Goal: Answer question/provide support: Answer question/provide support

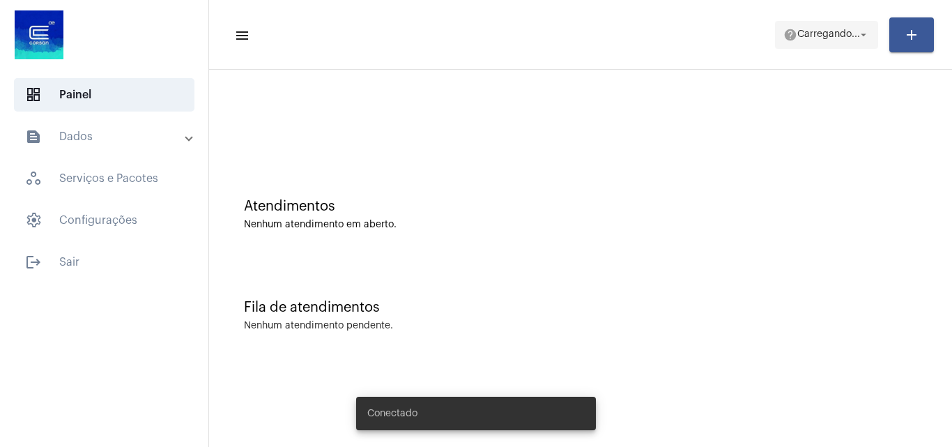
click at [788, 41] on mat-icon "help" at bounding box center [791, 35] width 14 height 14
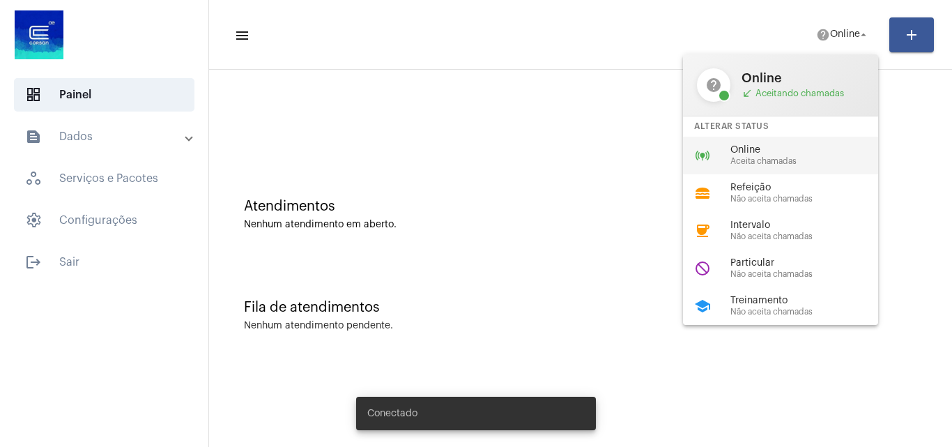
click at [744, 163] on span "Aceita chamadas" at bounding box center [810, 161] width 159 height 9
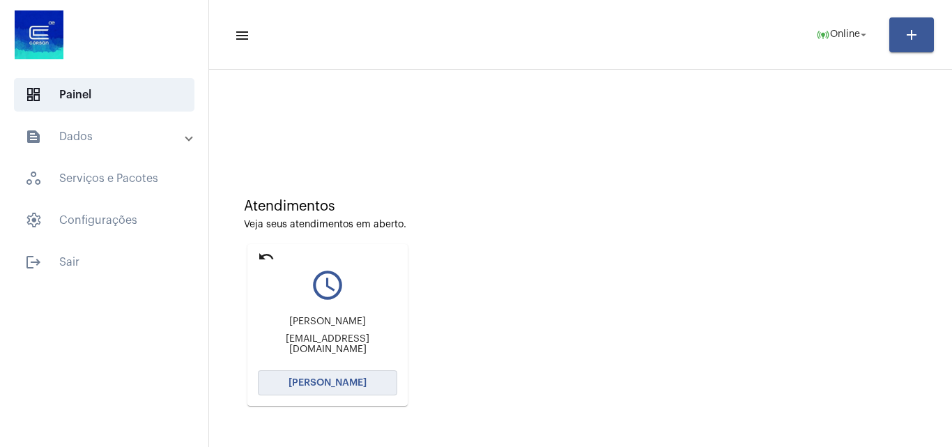
click at [370, 384] on button "[PERSON_NAME]" at bounding box center [327, 382] width 139 height 25
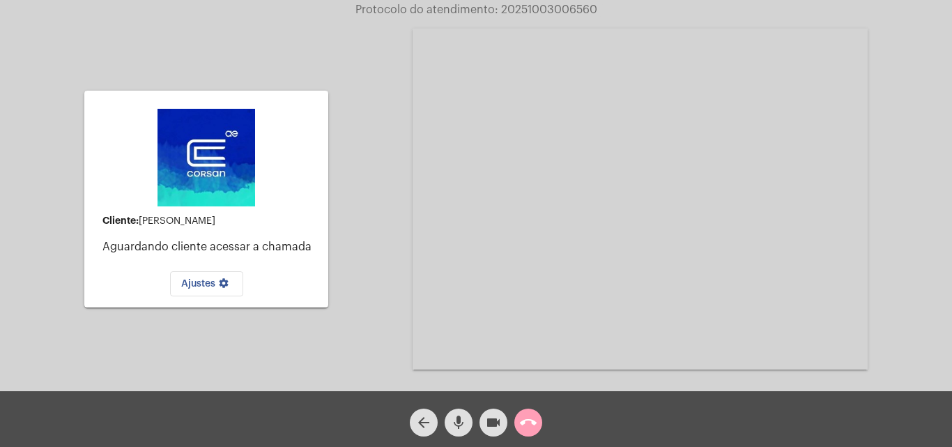
click at [532, 416] on mat-icon "call_end" at bounding box center [528, 422] width 17 height 17
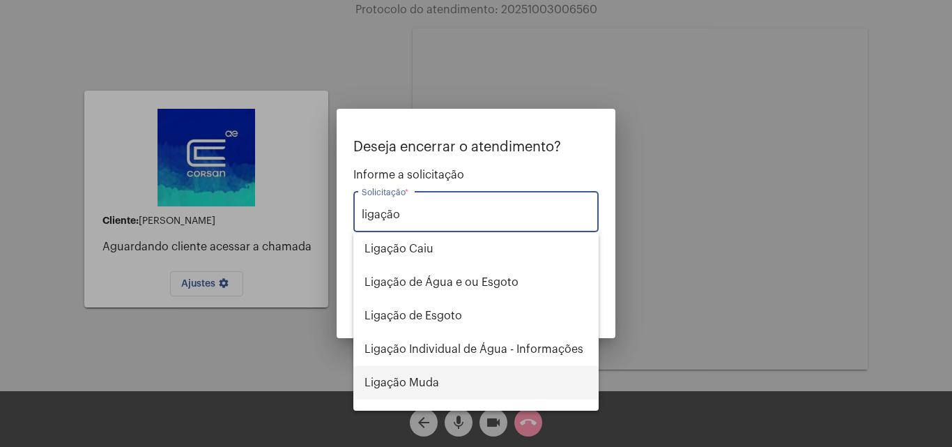
click at [438, 385] on span "Ligação Muda" at bounding box center [476, 382] width 223 height 33
type input "Ligação Muda"
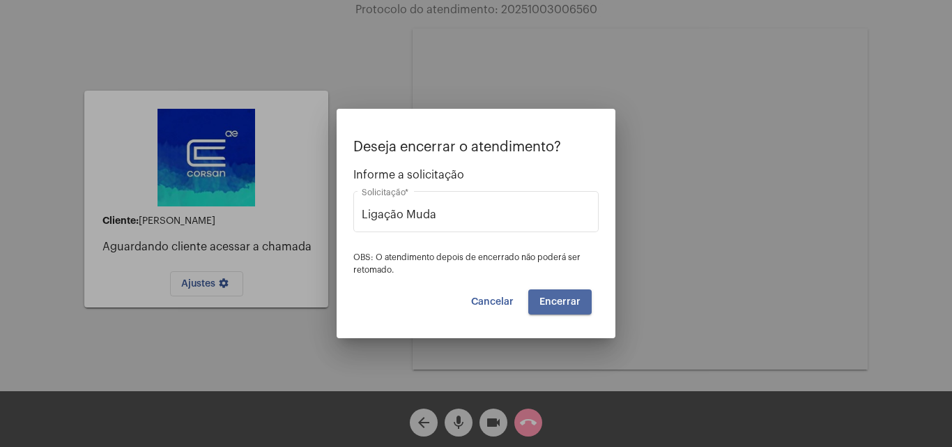
click at [582, 303] on button "Encerrar" at bounding box center [559, 301] width 63 height 25
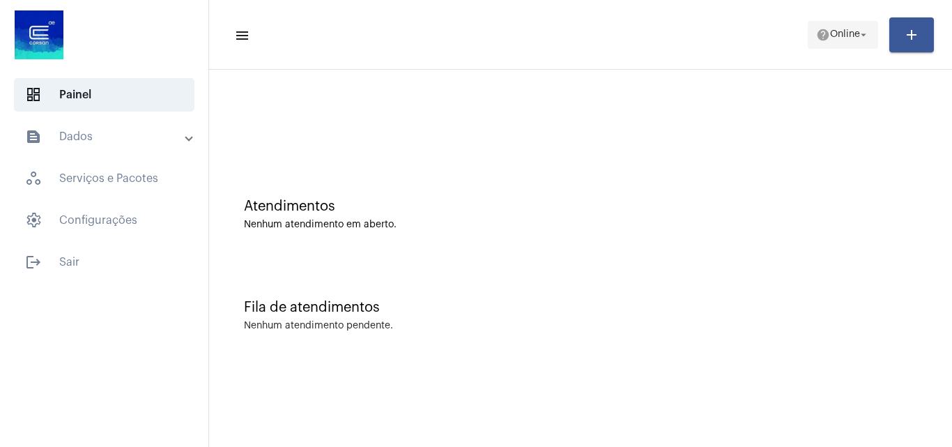
click at [860, 29] on mat-icon "arrow_drop_down" at bounding box center [863, 35] width 13 height 13
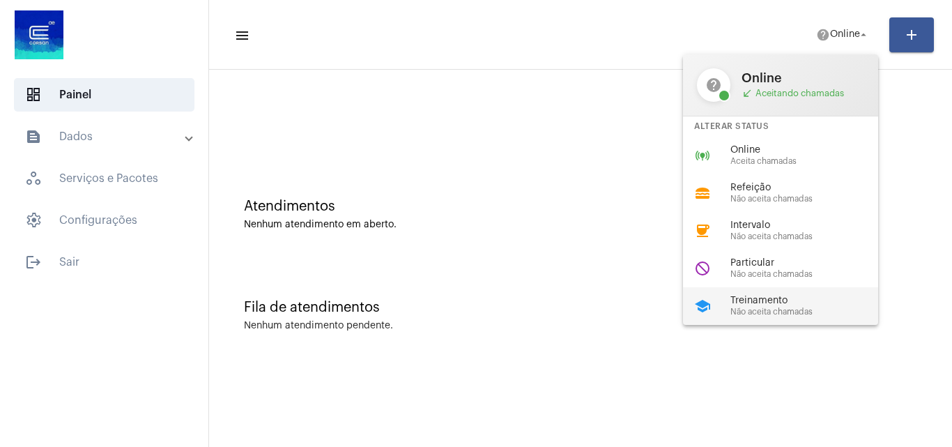
click at [796, 297] on span "Treinamento" at bounding box center [810, 301] width 159 height 10
